Goal: Communication & Community: Ask a question

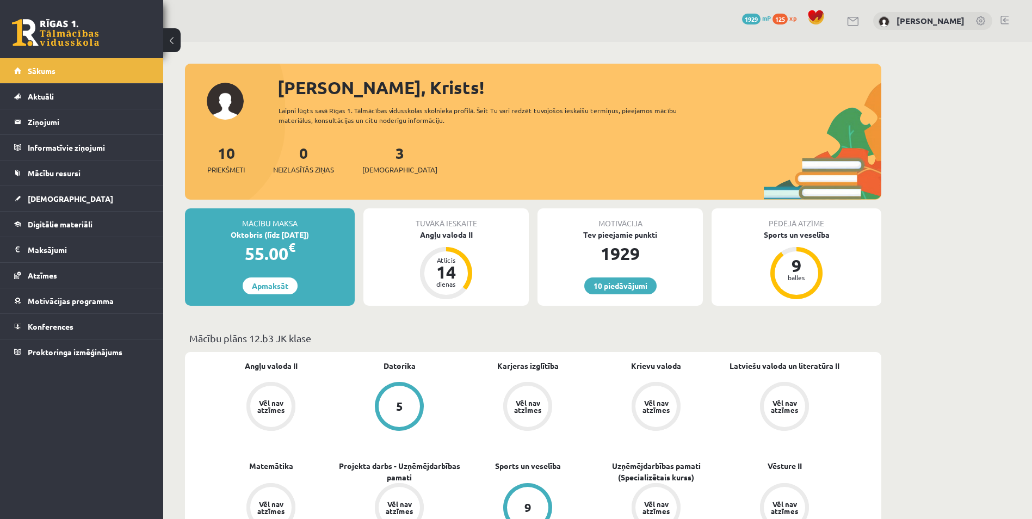
click at [290, 27] on div "10 Dāvanas 1929 mP 125 xp [PERSON_NAME]" at bounding box center [597, 21] width 868 height 42
click at [682, 276] on div "Motivācija Tev pieejamie punkti 1929 10 piedāvājumi" at bounding box center [619, 256] width 165 height 97
drag, startPoint x: 250, startPoint y: 42, endPoint x: 209, endPoint y: 53, distance: 41.7
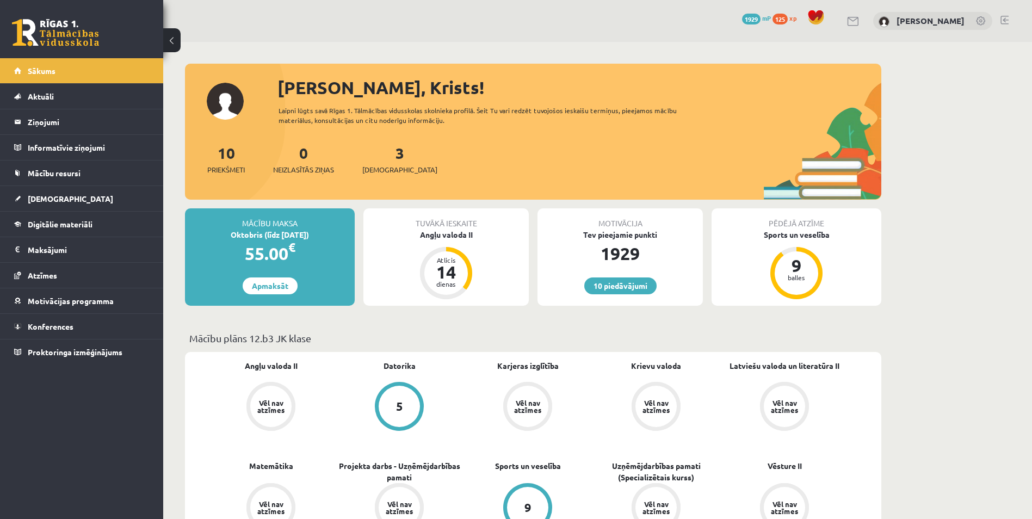
click at [84, 72] on link "Sākums" at bounding box center [81, 70] width 135 height 25
click at [101, 123] on legend "Ziņojumi 1" at bounding box center [89, 121] width 122 height 25
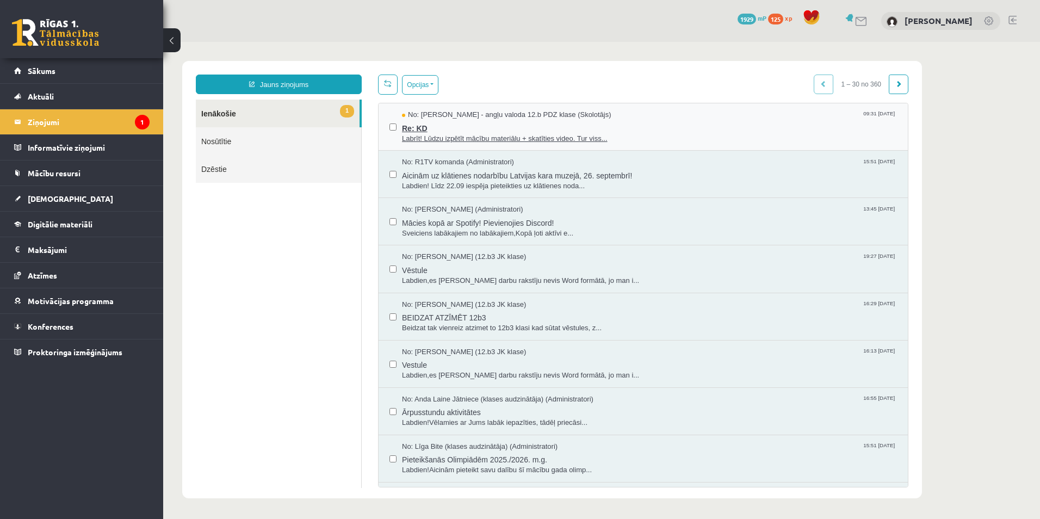
click at [525, 120] on span "Re: KD" at bounding box center [649, 127] width 495 height 14
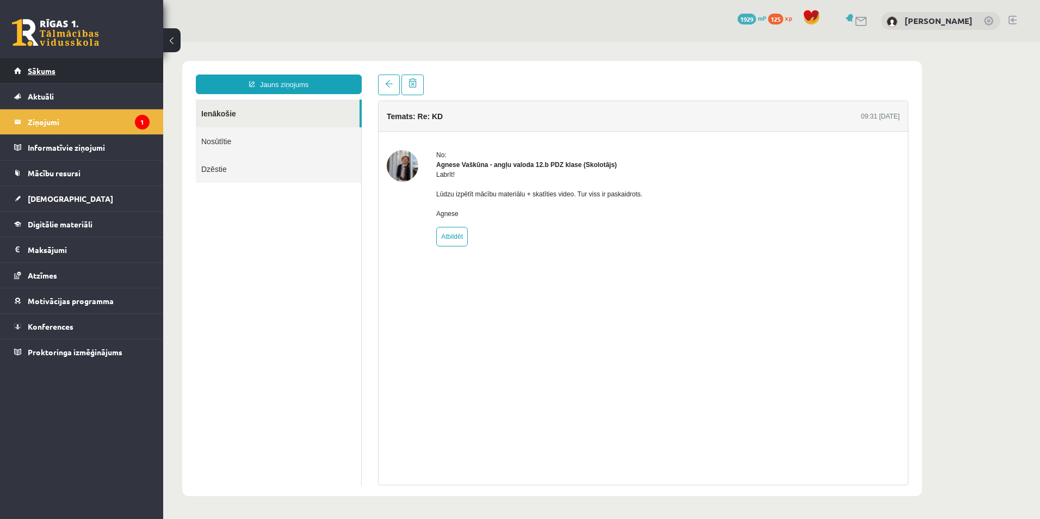
click at [58, 69] on link "Sākums" at bounding box center [81, 70] width 135 height 25
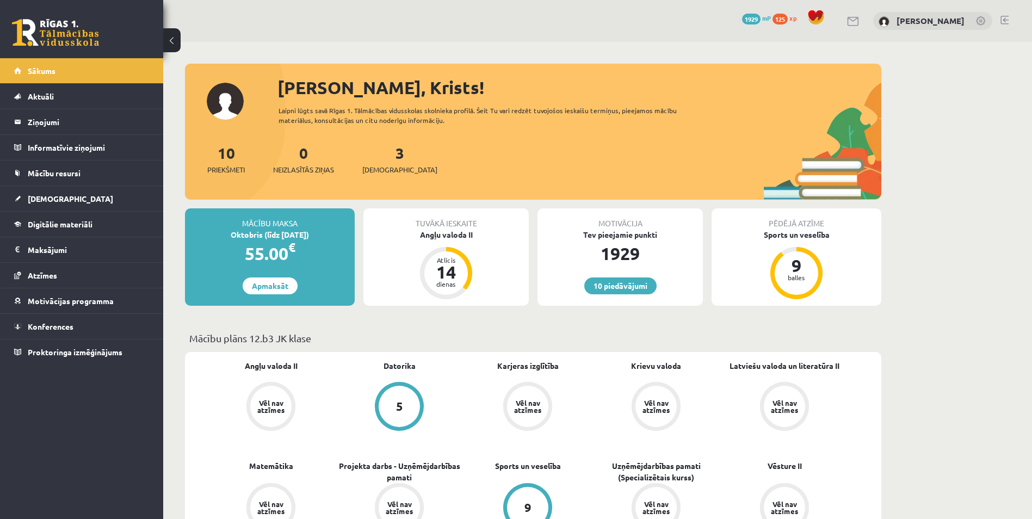
click at [718, 32] on div "10 Dāvanas 1929 mP 125 xp [PERSON_NAME]" at bounding box center [597, 21] width 868 height 42
click at [868, 253] on div "Pēdējā atzīme Sports un veselība 9 balles" at bounding box center [796, 256] width 170 height 97
click at [292, 14] on div "10 Dāvanas 1929 mP 125 xp [PERSON_NAME]" at bounding box center [597, 21] width 868 height 42
